Goal: Navigation & Orientation: Understand site structure

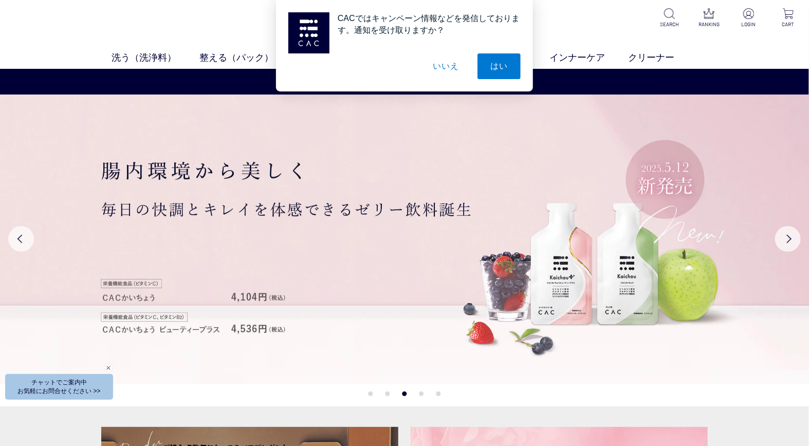
click at [588, 43] on div "CACではキャンペーン情報などを発信しております。通知を受け取りますか？ はい いいえ" at bounding box center [404, 45] width 809 height 91
click at [325, 43] on img at bounding box center [308, 32] width 41 height 41
click at [387, 62] on div at bounding box center [404, 66] width 232 height 26
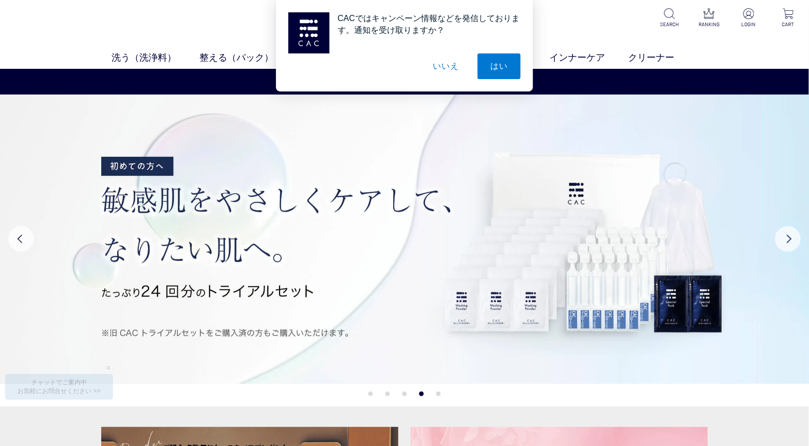
click at [371, 59] on div at bounding box center [404, 66] width 232 height 26
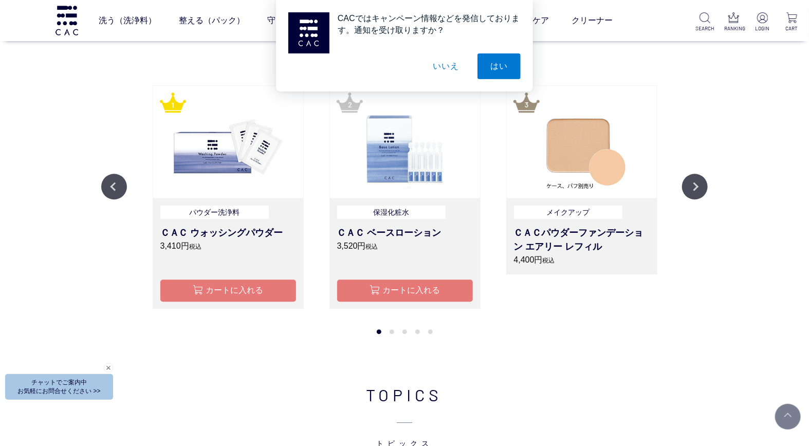
scroll to position [1255, 0]
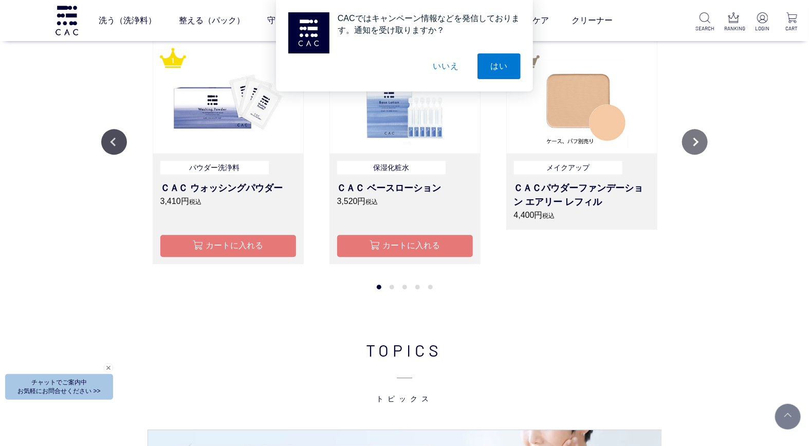
click at [689, 138] on button "Next" at bounding box center [695, 142] width 26 height 26
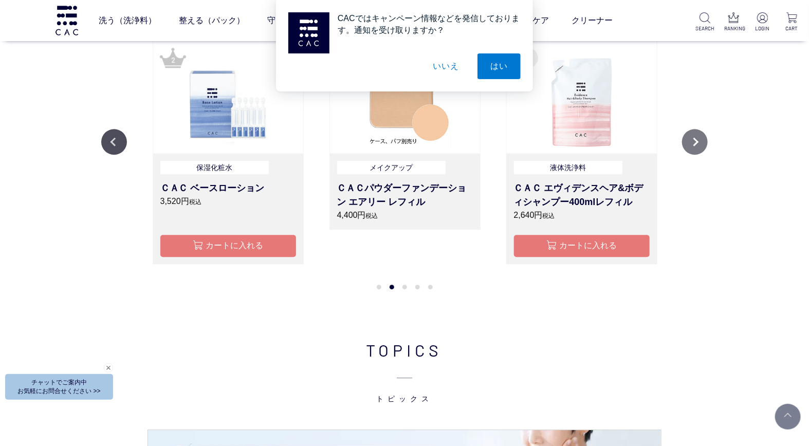
scroll to position [1141, 0]
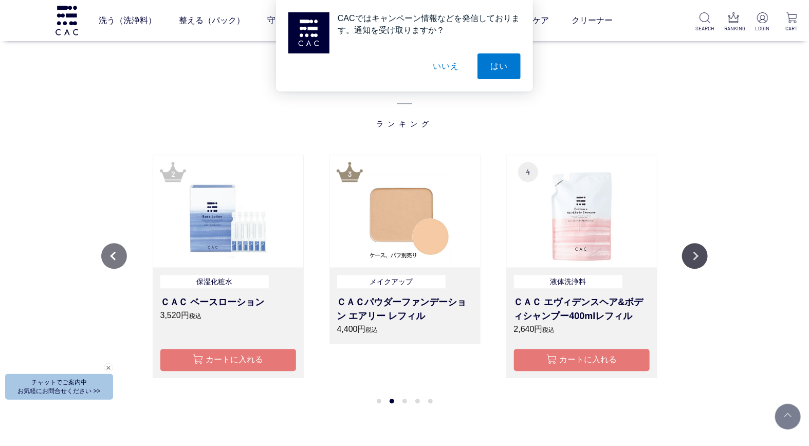
click at [104, 252] on button "Previous" at bounding box center [114, 256] width 26 height 26
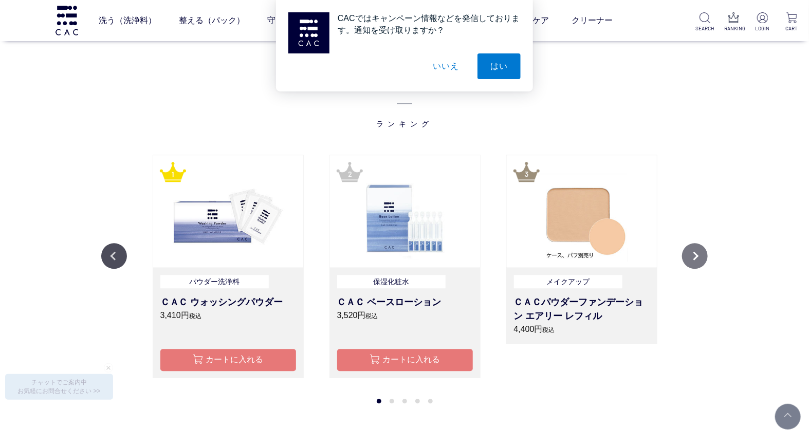
click at [697, 258] on button "Next" at bounding box center [695, 256] width 26 height 26
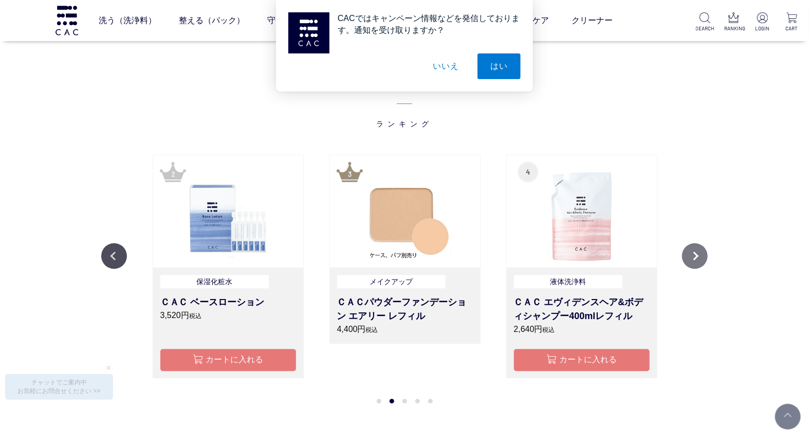
click at [693, 256] on button "Next" at bounding box center [695, 256] width 26 height 26
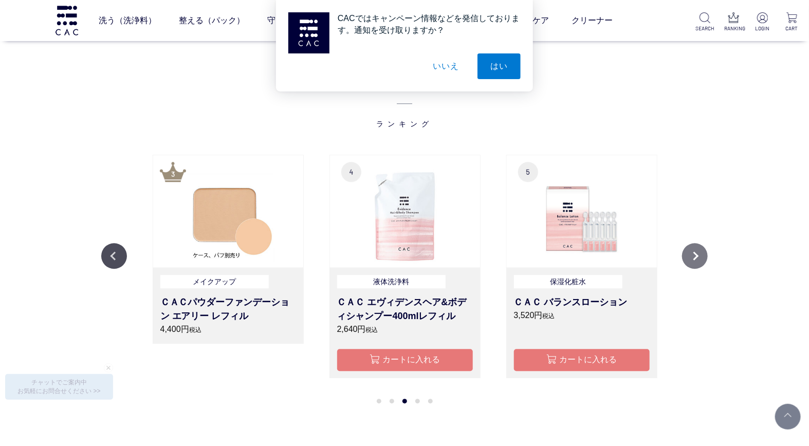
click at [692, 257] on button "Next" at bounding box center [695, 256] width 26 height 26
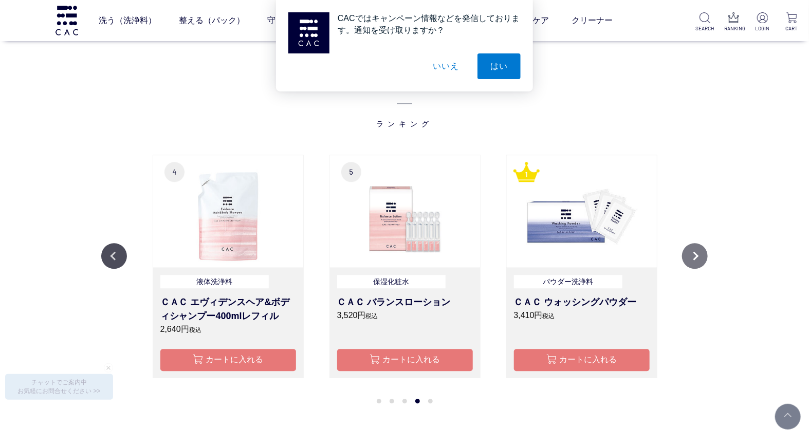
click at [690, 257] on button "Next" at bounding box center [695, 256] width 26 height 26
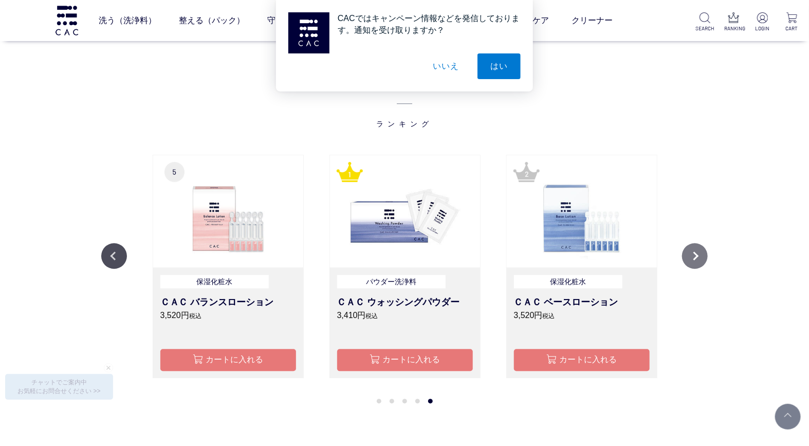
click at [688, 256] on button "Next" at bounding box center [695, 256] width 26 height 26
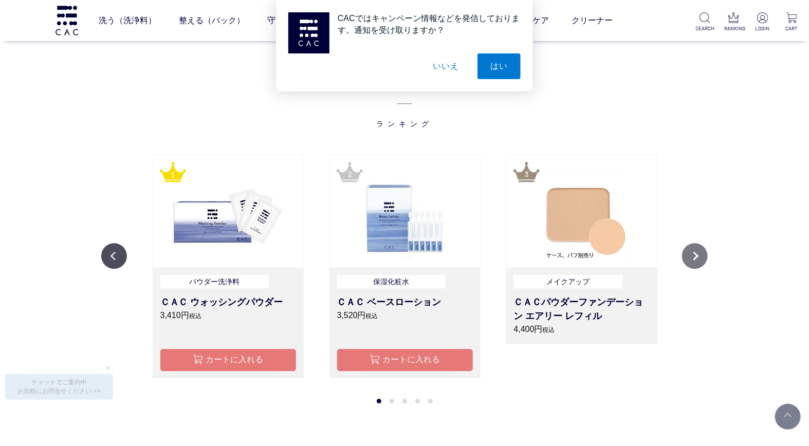
click at [686, 255] on button "Next" at bounding box center [695, 256] width 26 height 26
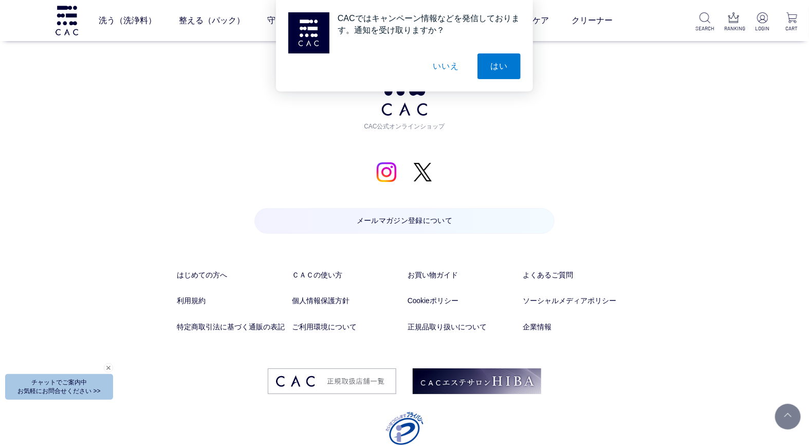
scroll to position [5365, 0]
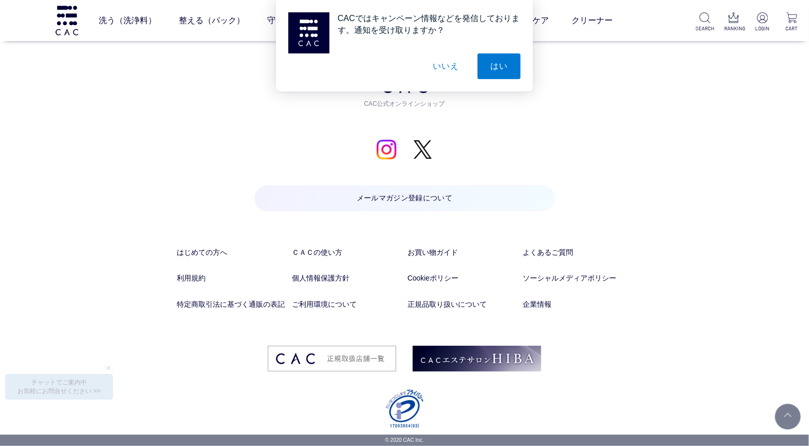
click at [542, 298] on li "ソーシャルメディアポリシー" at bounding box center [576, 286] width 109 height 26
click at [538, 301] on link "企業情報" at bounding box center [576, 304] width 109 height 11
